Goal: Information Seeking & Learning: Find specific fact

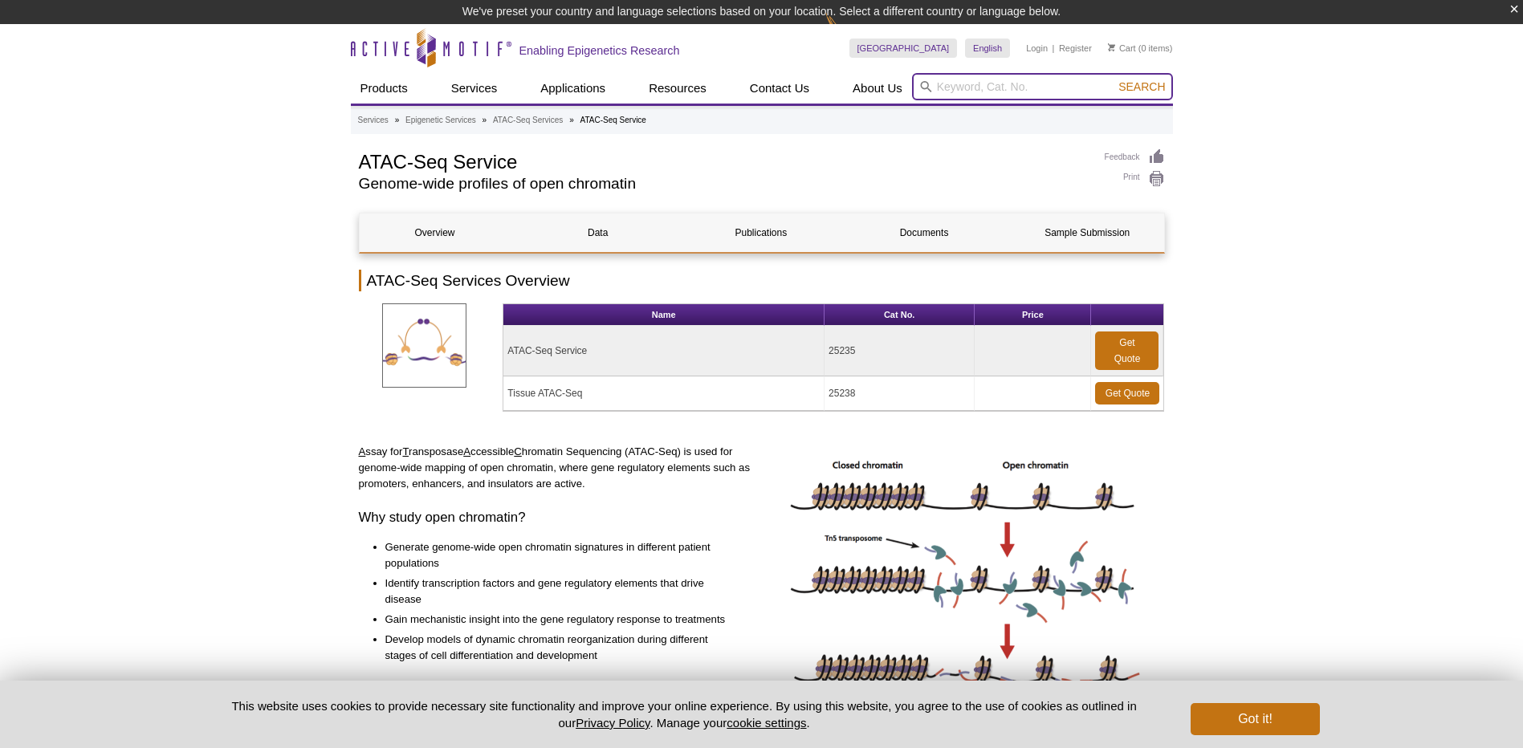
click at [963, 81] on input "search" at bounding box center [1042, 86] width 261 height 27
paste input "65983"
type input "65983"
click at [1113, 79] on button "Search" at bounding box center [1141, 86] width 56 height 14
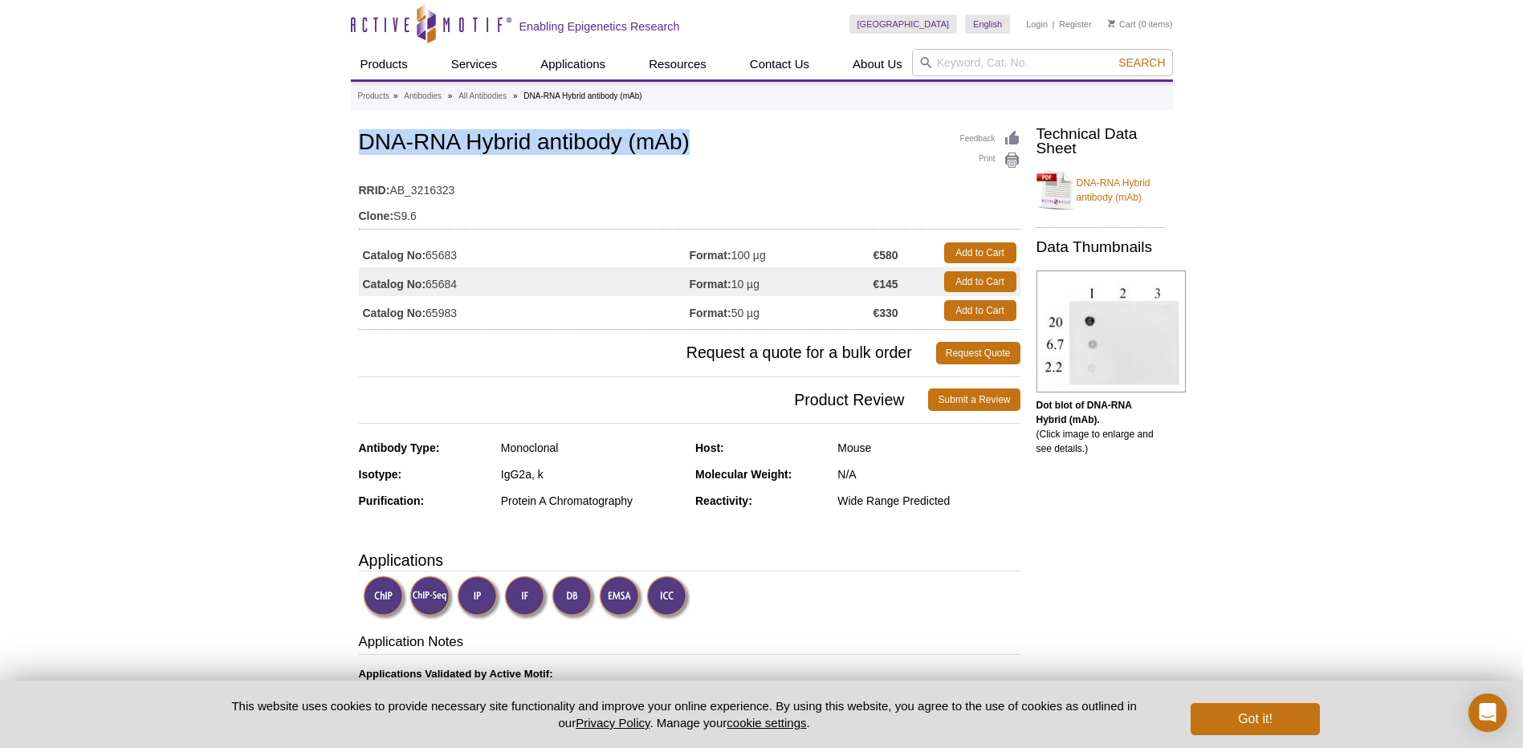
drag, startPoint x: 351, startPoint y: 140, endPoint x: 707, endPoint y: 139, distance: 356.4
copy h1 "DNA-RNA Hybrid antibody (mAb)"
drag, startPoint x: 429, startPoint y: 311, endPoint x: 486, endPoint y: 312, distance: 57.0
click at [486, 312] on td "Catalog No: 65983" at bounding box center [524, 310] width 331 height 29
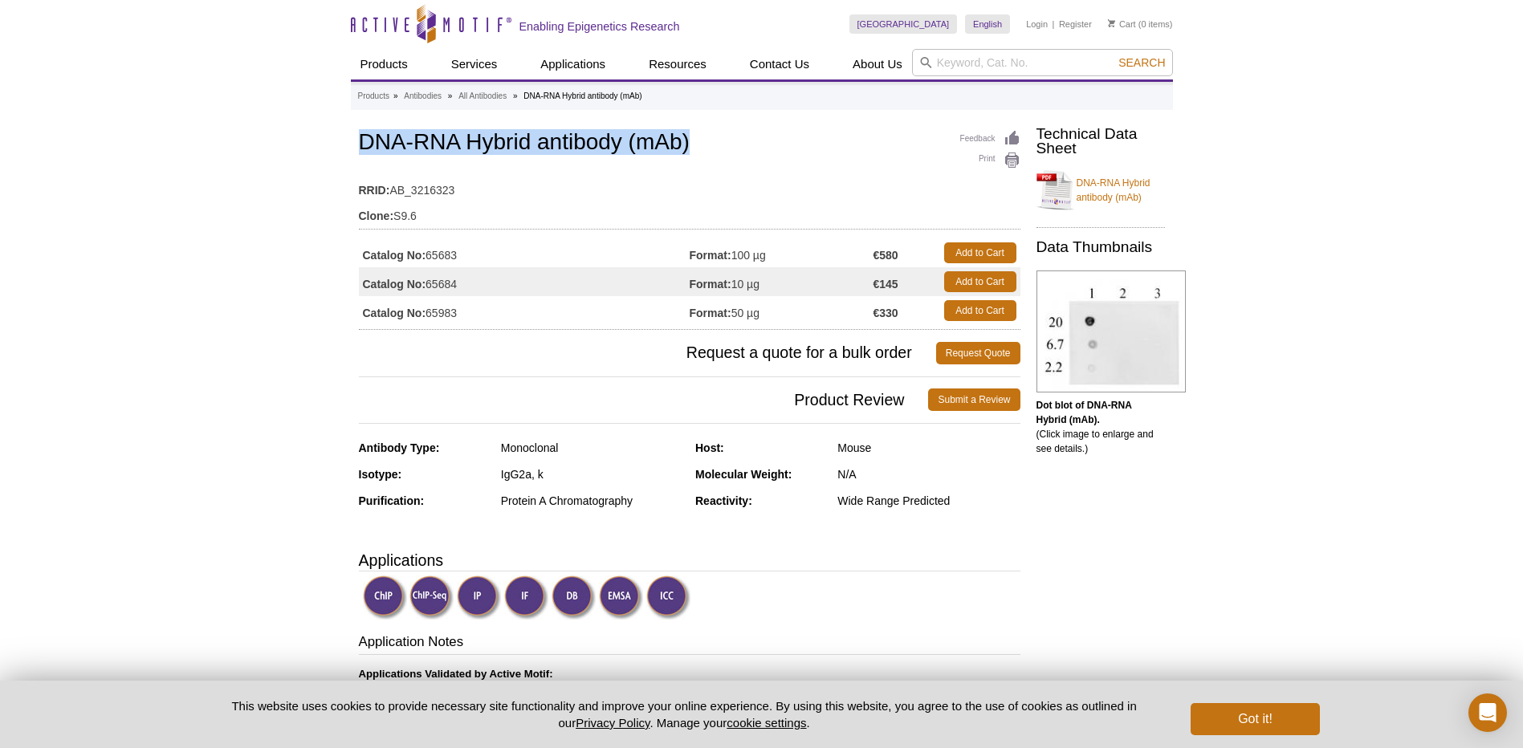
copy td "65983"
